Goal: Task Accomplishment & Management: Manage account settings

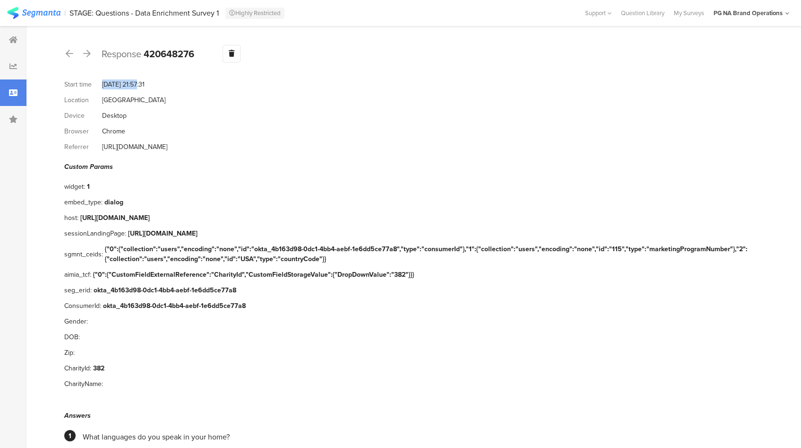
drag, startPoint x: 141, startPoint y: 84, endPoint x: 99, endPoint y: 86, distance: 42.6
click at [99, 86] on div "Start time Sep 02, 2025 at 21:57:31" at bounding box center [410, 85] width 692 height 16
copy div "Sep 02, 2025"
drag, startPoint x: 69, startPoint y: 6, endPoint x: 223, endPoint y: 15, distance: 154.4
click at [223, 15] on section "| STAGE: Questions - Data Enrichment Survey 1 Highly Restricted Help Center Liv…" at bounding box center [400, 13] width 801 height 26
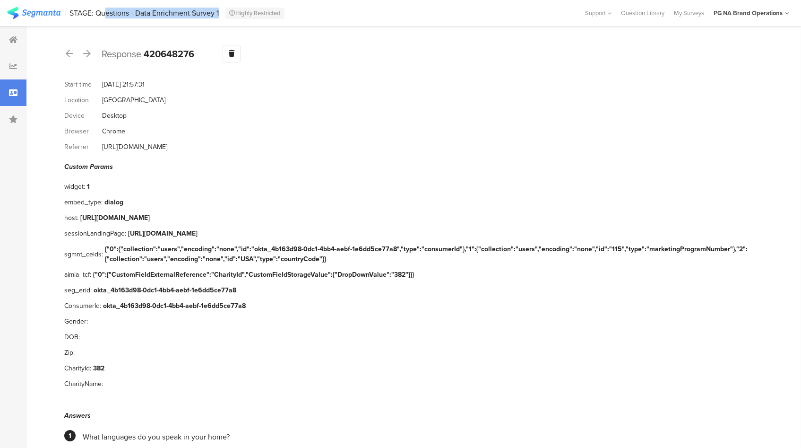
copy div "STAGE: Questions - Data Enrichment Survey 1"
click at [161, 51] on b "420648276" at bounding box center [169, 54] width 51 height 14
copy b "420648276"
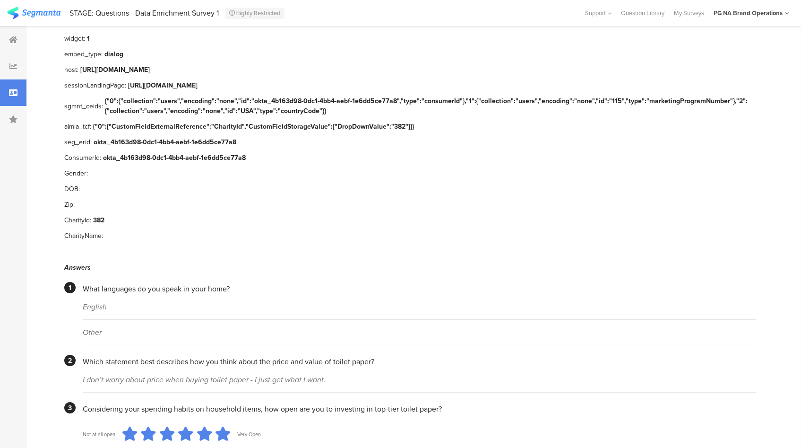
scroll to position [147, 0]
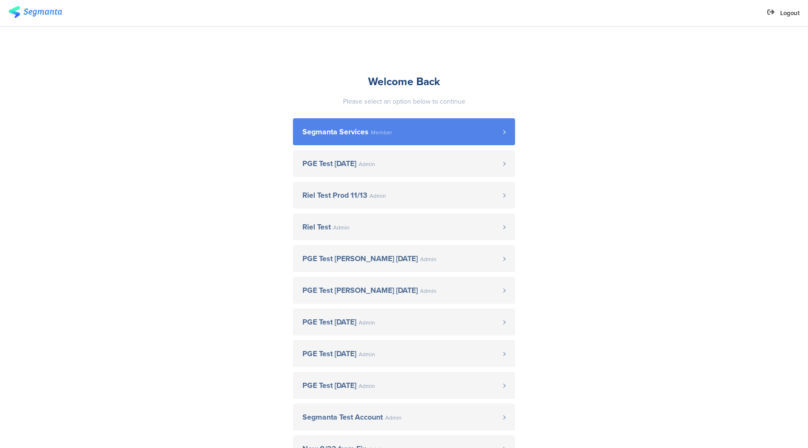
click at [409, 131] on span "Segmanta Services Member" at bounding box center [403, 132] width 201 height 8
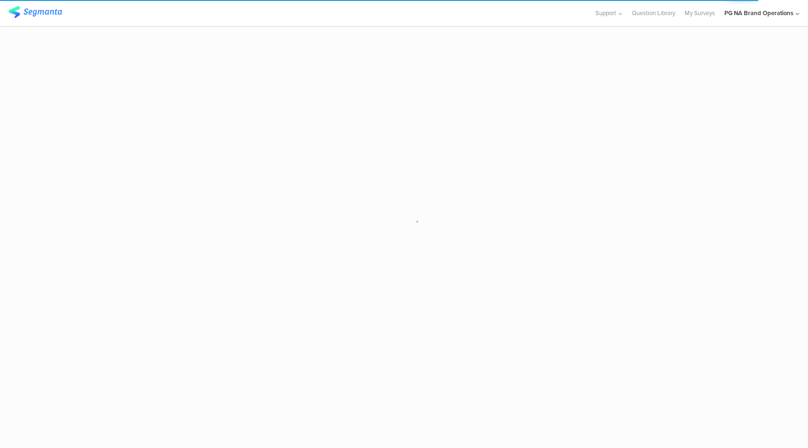
click at [769, 12] on div "PG NA Brand Operations" at bounding box center [759, 13] width 69 height 9
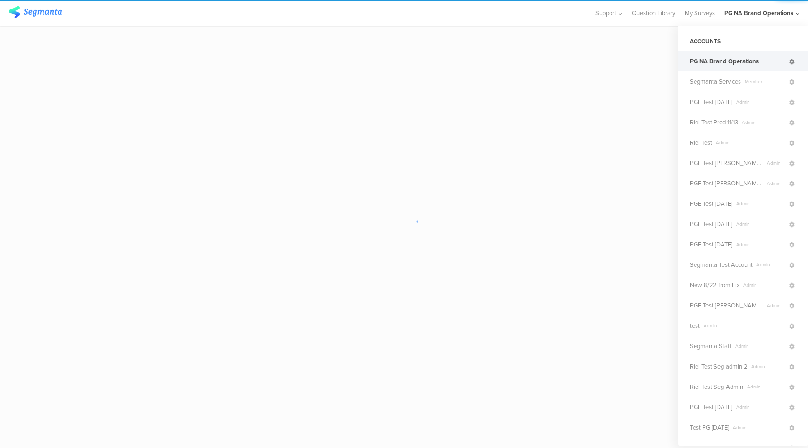
click at [789, 63] on icon at bounding box center [792, 62] width 6 height 6
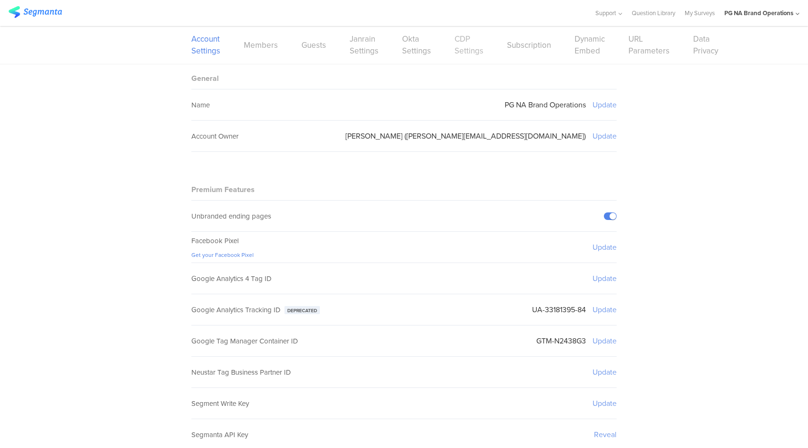
click at [458, 52] on link "CDP Settings" at bounding box center [469, 45] width 29 height 24
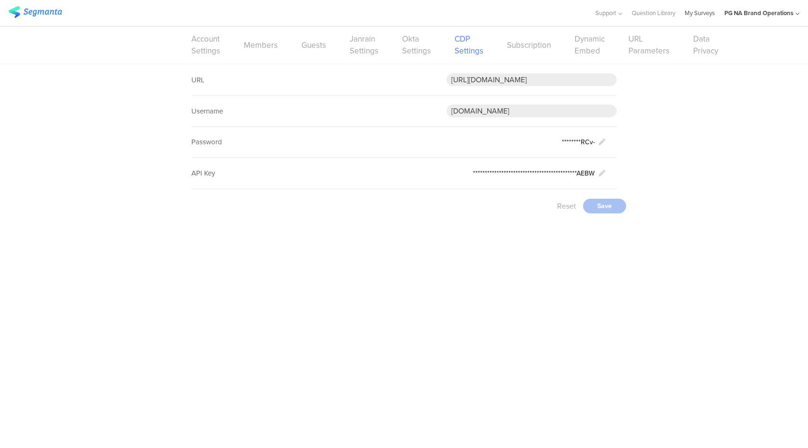
click at [699, 14] on link "My Surveys" at bounding box center [700, 13] width 30 height 26
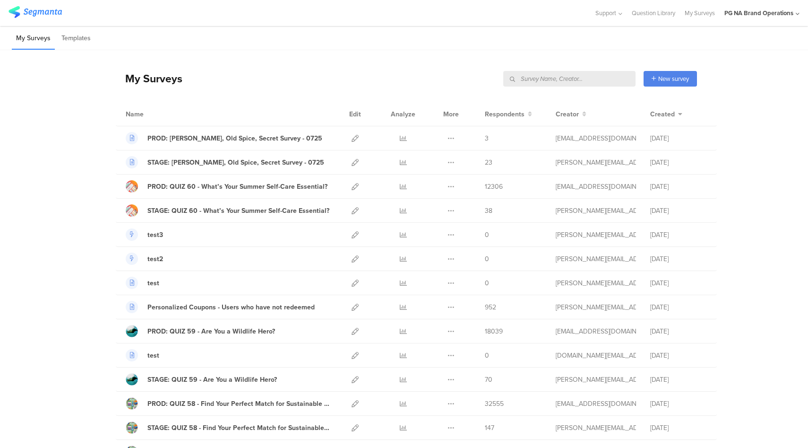
click at [586, 84] on input "text" at bounding box center [569, 79] width 132 height 16
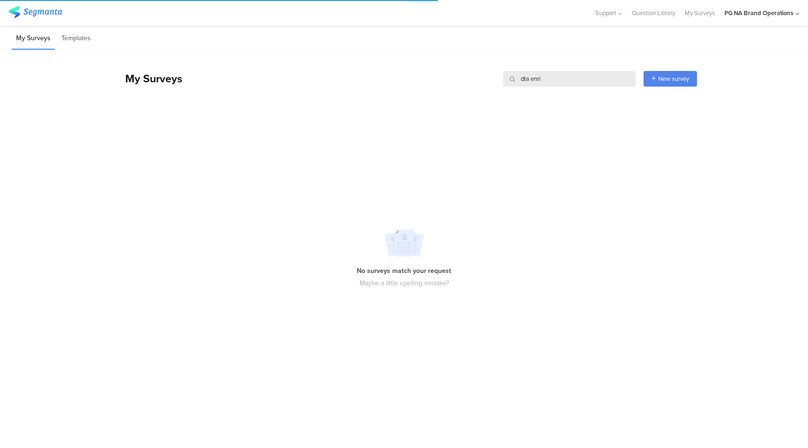
click at [525, 79] on input "dta enri" at bounding box center [569, 79] width 132 height 16
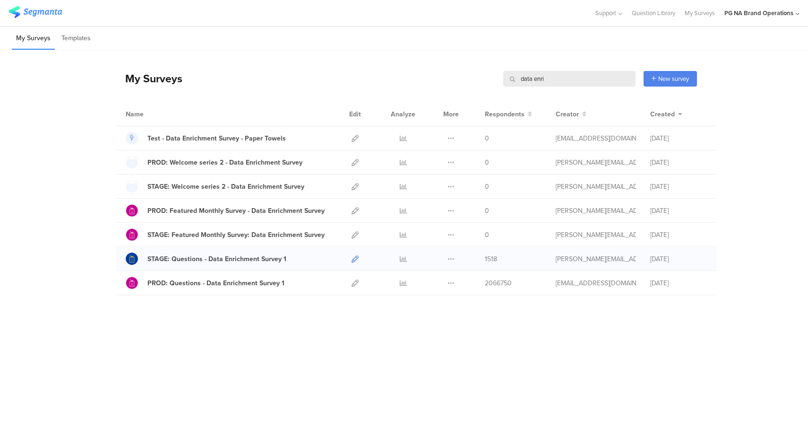
type input "data enri"
click at [355, 261] on icon at bounding box center [355, 258] width 7 height 7
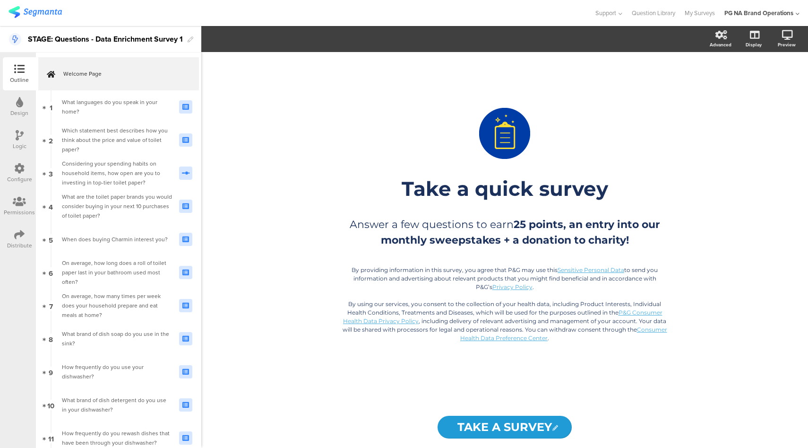
click at [13, 172] on div "Configure" at bounding box center [19, 172] width 33 height 33
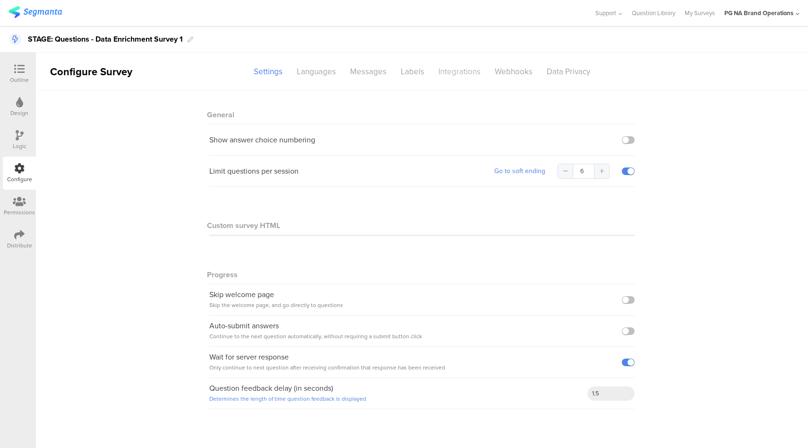
click at [462, 75] on div "Integrations" at bounding box center [460, 71] width 56 height 17
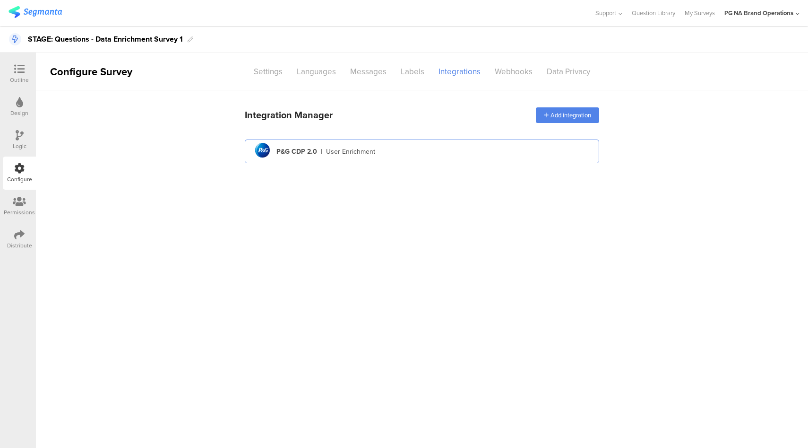
click at [461, 160] on div "pg logo P&G CDP 2.0 | User Enrichment" at bounding box center [421, 151] width 339 height 23
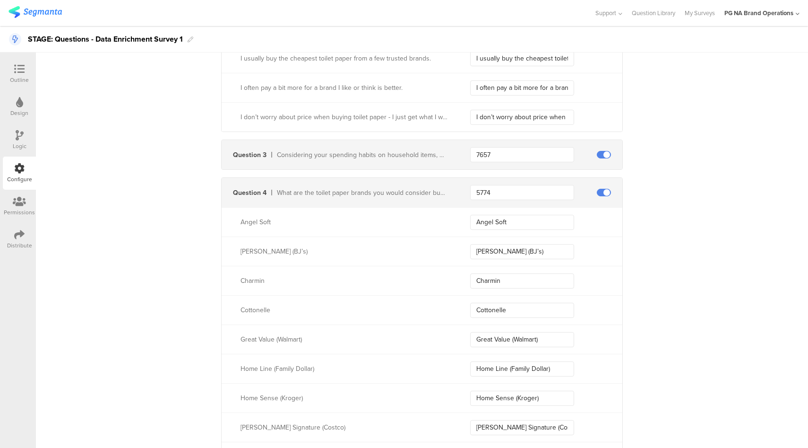
scroll to position [639, 0]
